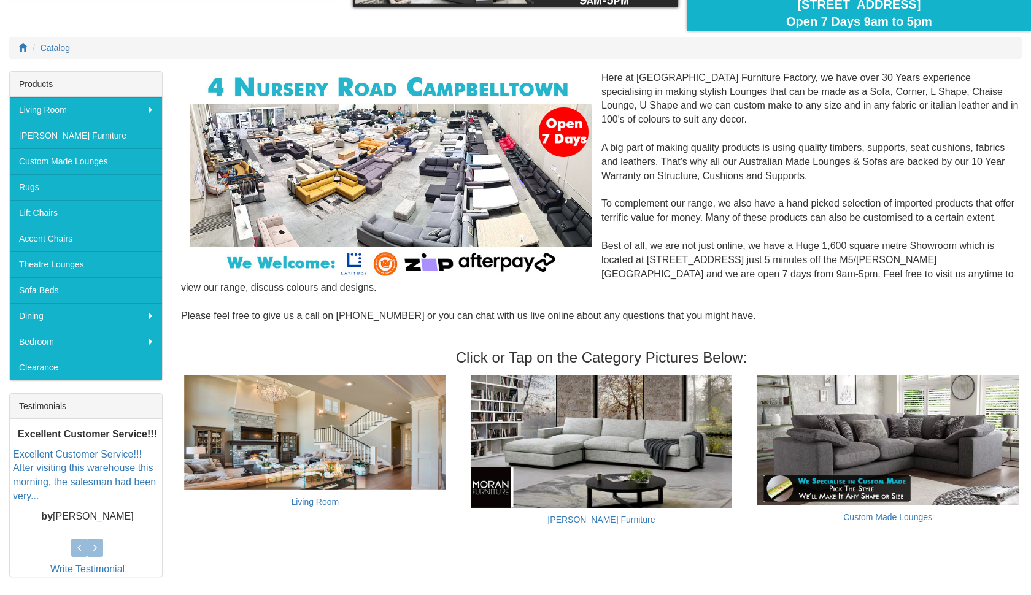
scroll to position [210, 0]
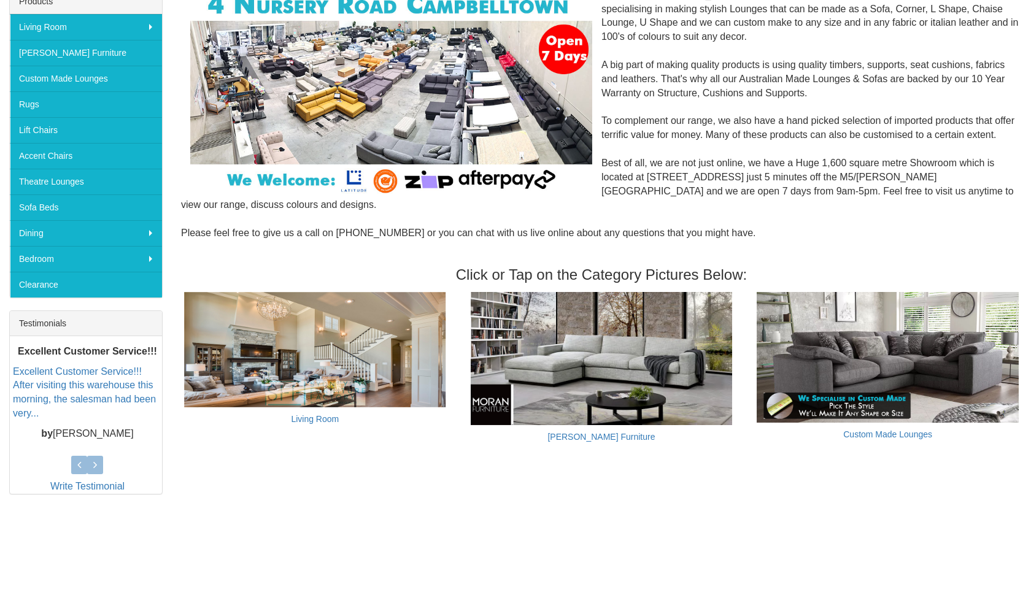
click at [323, 351] on img at bounding box center [315, 349] width 262 height 115
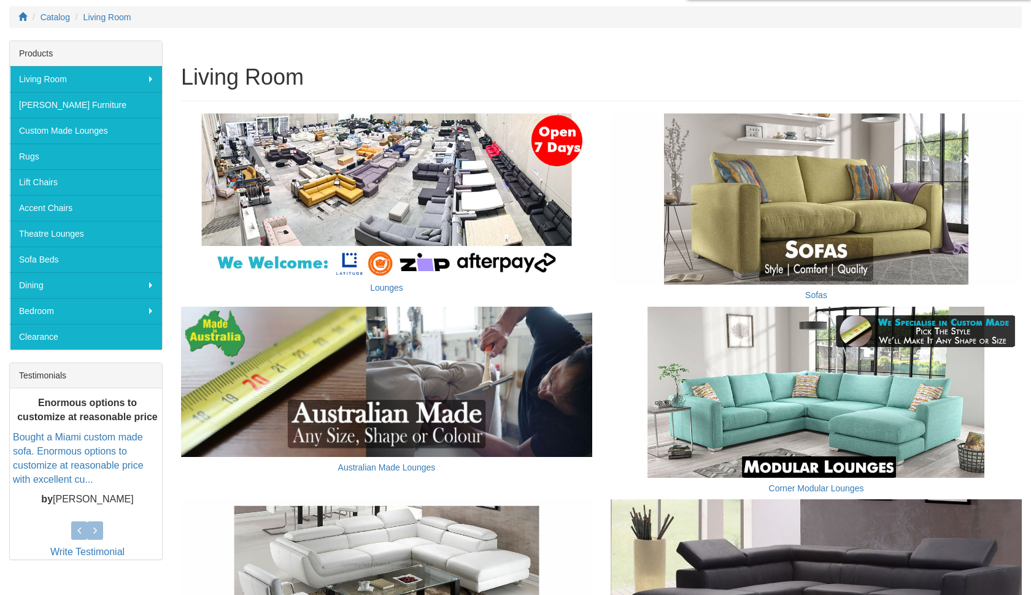
scroll to position [92, 0]
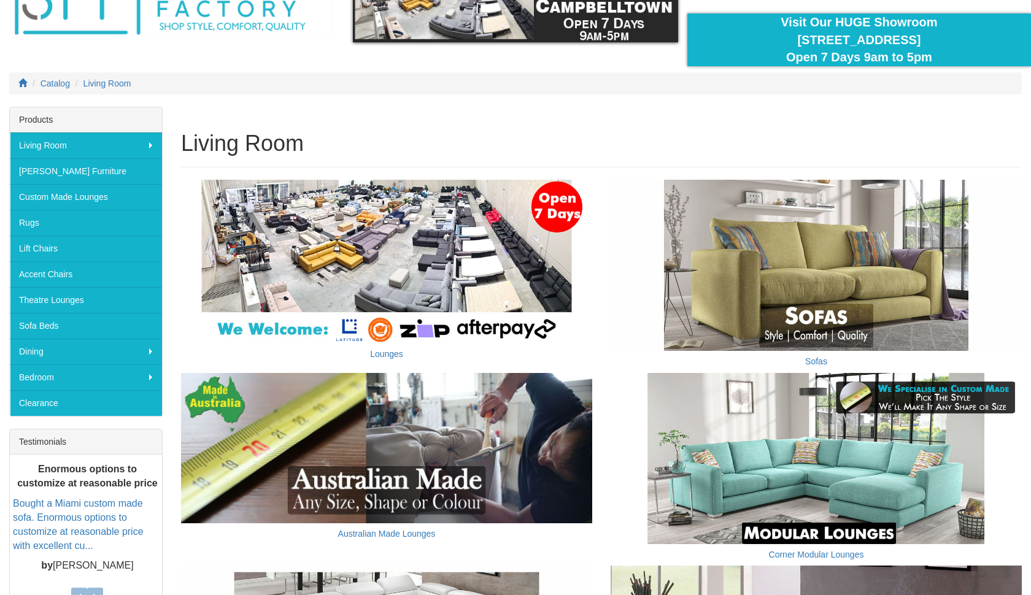
click at [768, 261] on img at bounding box center [815, 265] width 411 height 171
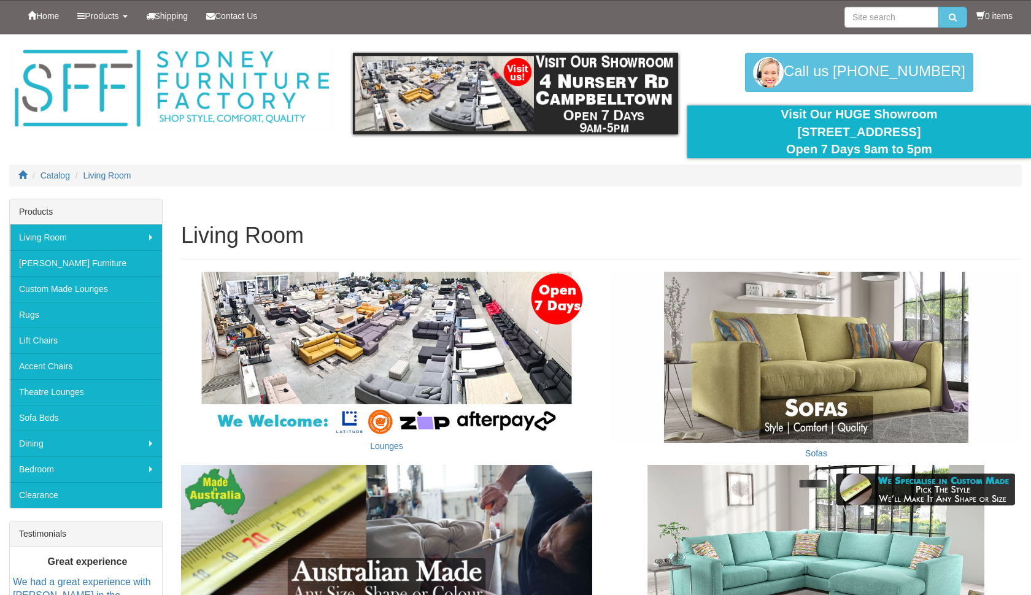
scroll to position [92, 0]
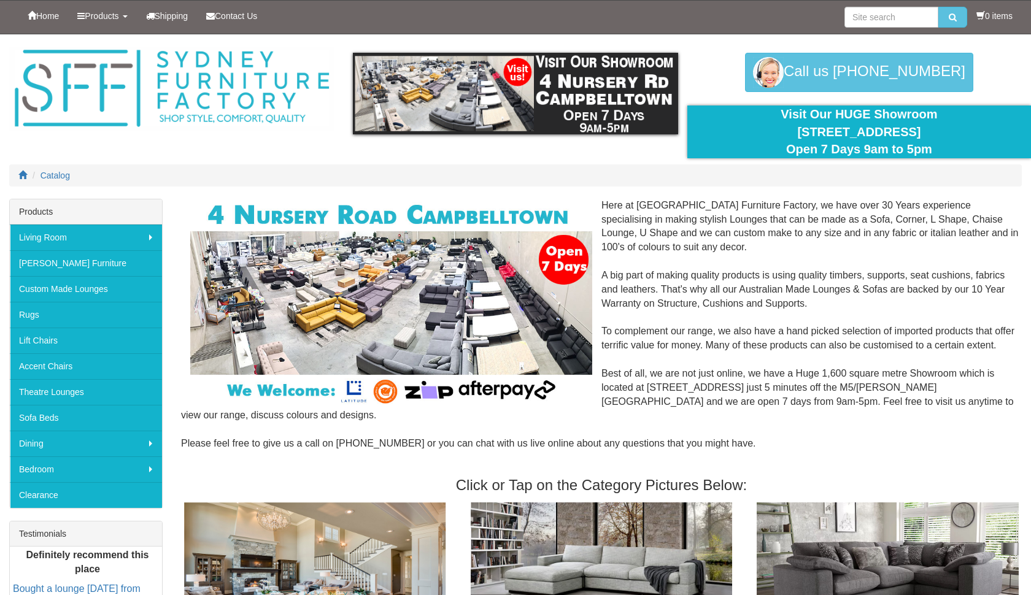
scroll to position [210, 0]
